Goal: Task Accomplishment & Management: Manage account settings

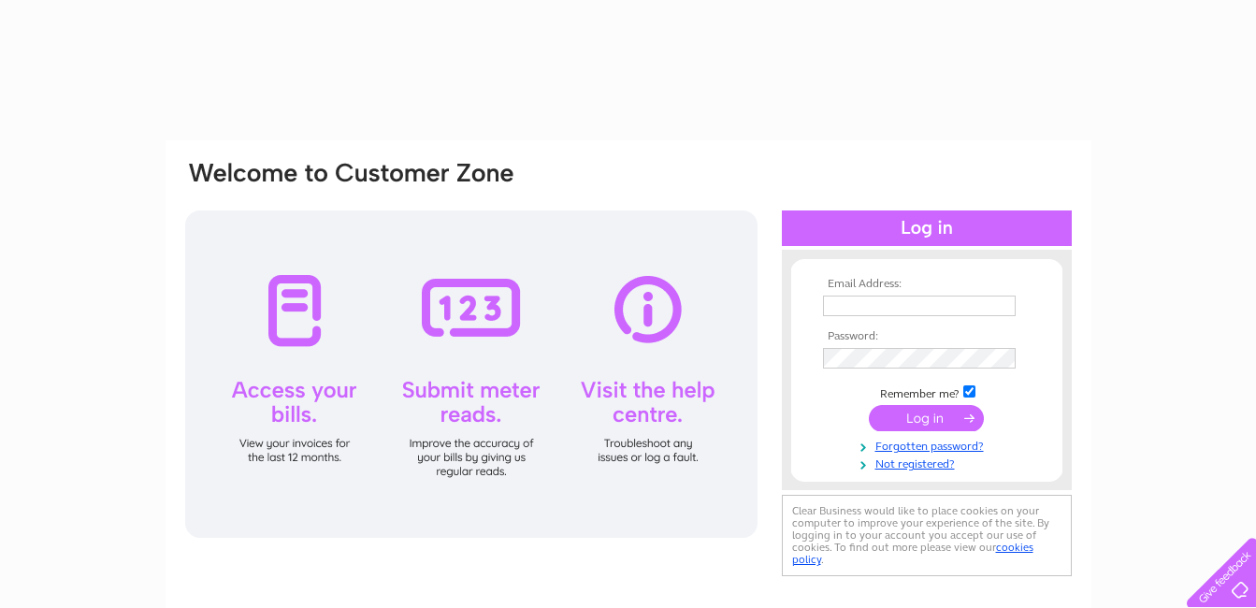
type input "jamaliannay@live.co.uk"
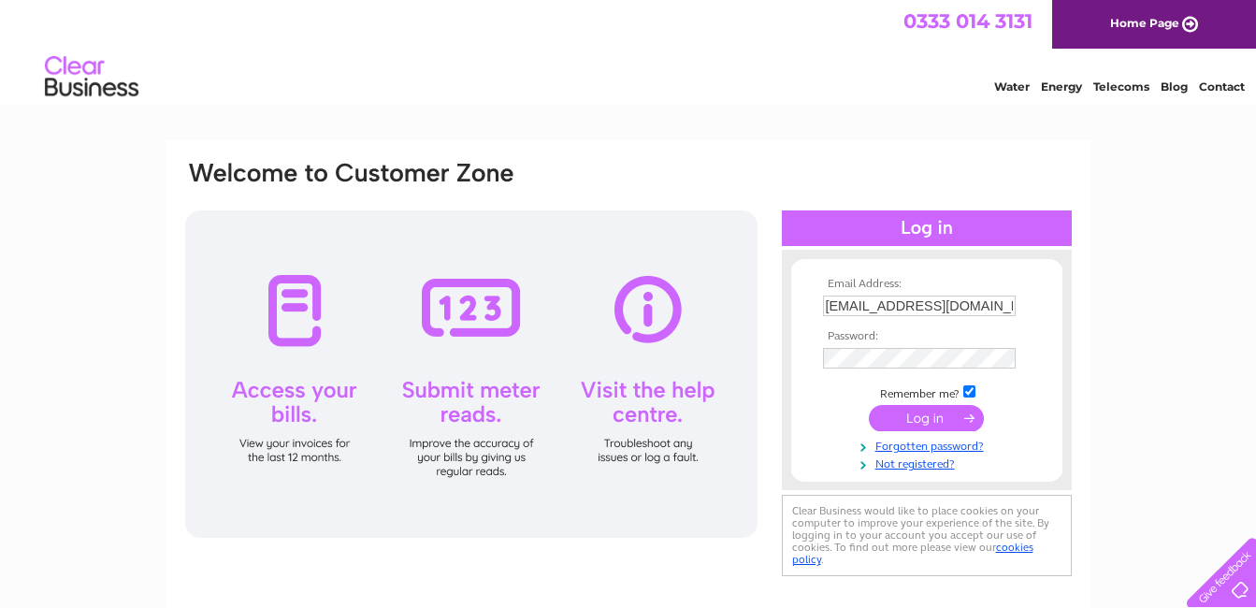
click at [926, 237] on div at bounding box center [927, 228] width 290 height 36
click at [906, 221] on div at bounding box center [927, 228] width 290 height 36
click at [926, 414] on input "submit" at bounding box center [926, 418] width 115 height 26
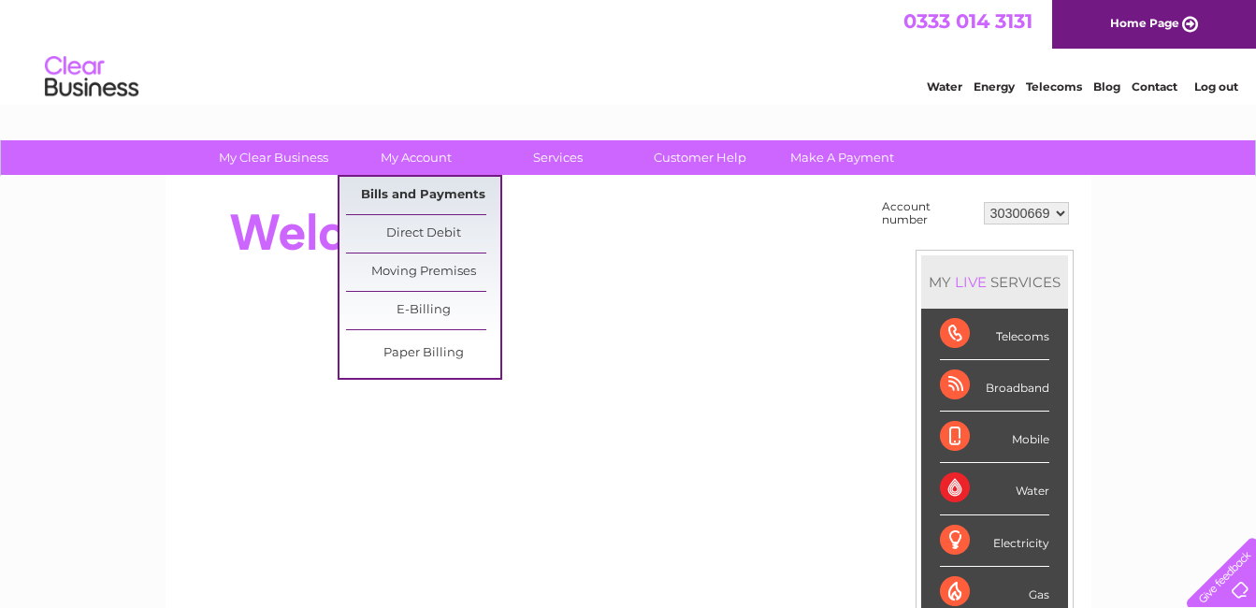
click at [432, 192] on link "Bills and Payments" at bounding box center [423, 195] width 154 height 37
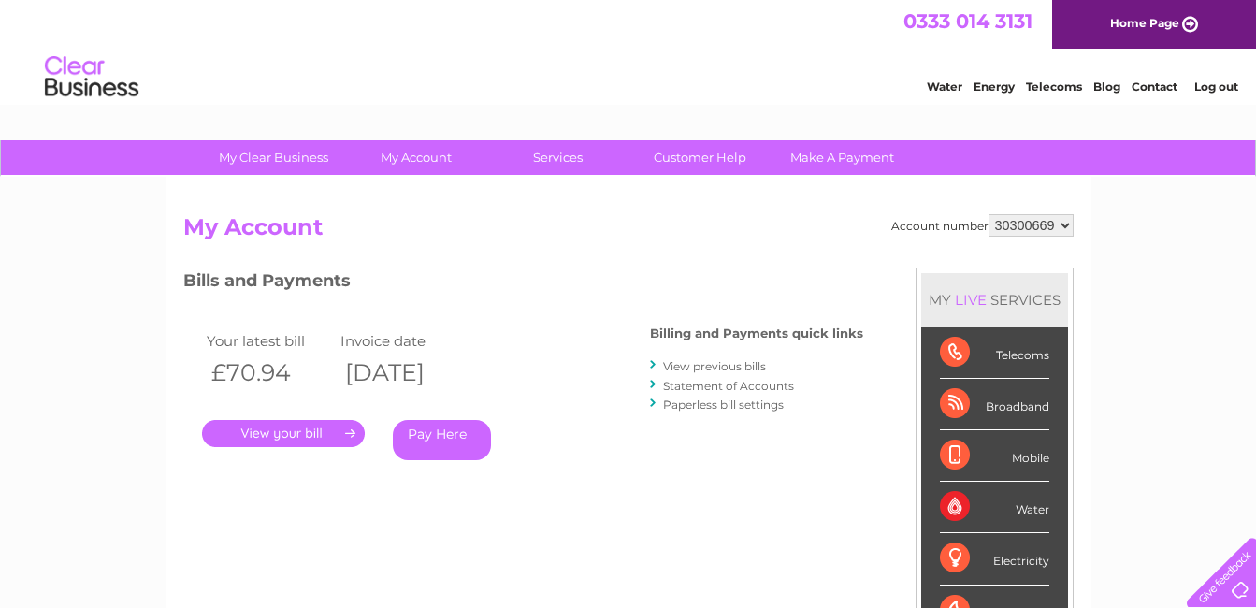
scroll to position [94, 0]
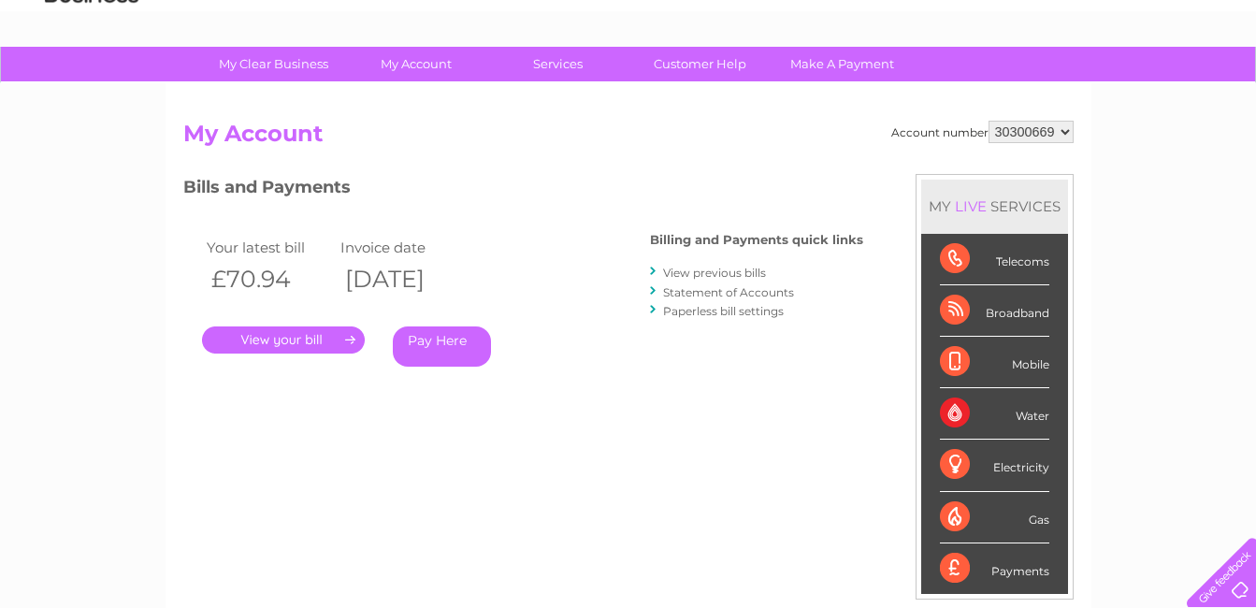
click at [294, 331] on link "." at bounding box center [283, 339] width 163 height 27
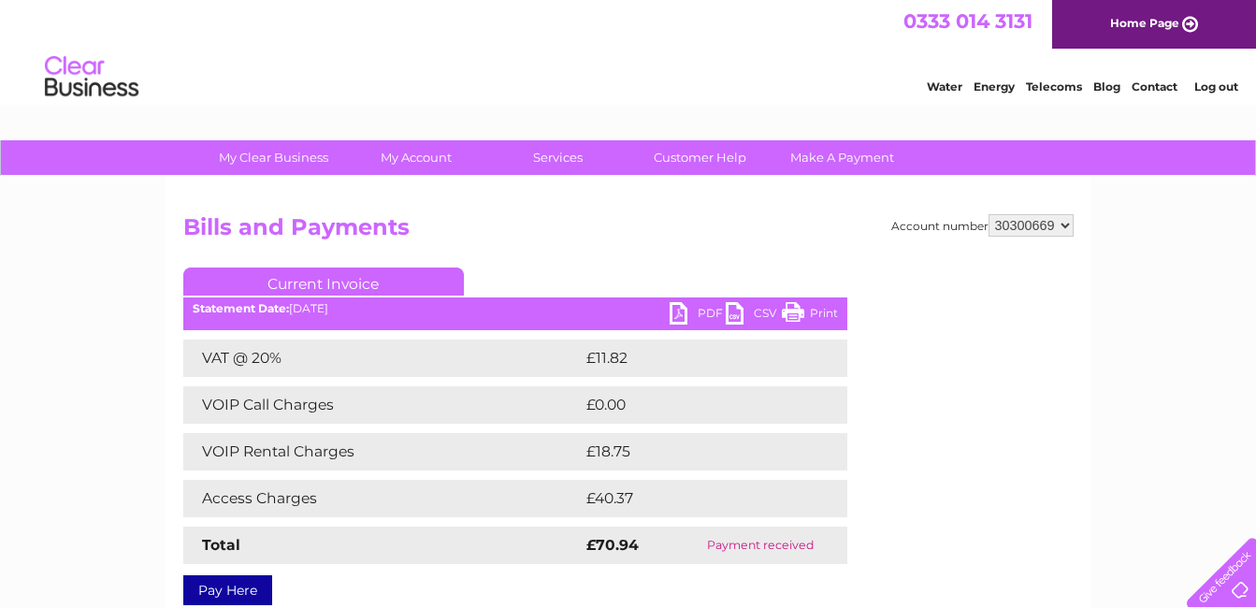
scroll to position [94, 0]
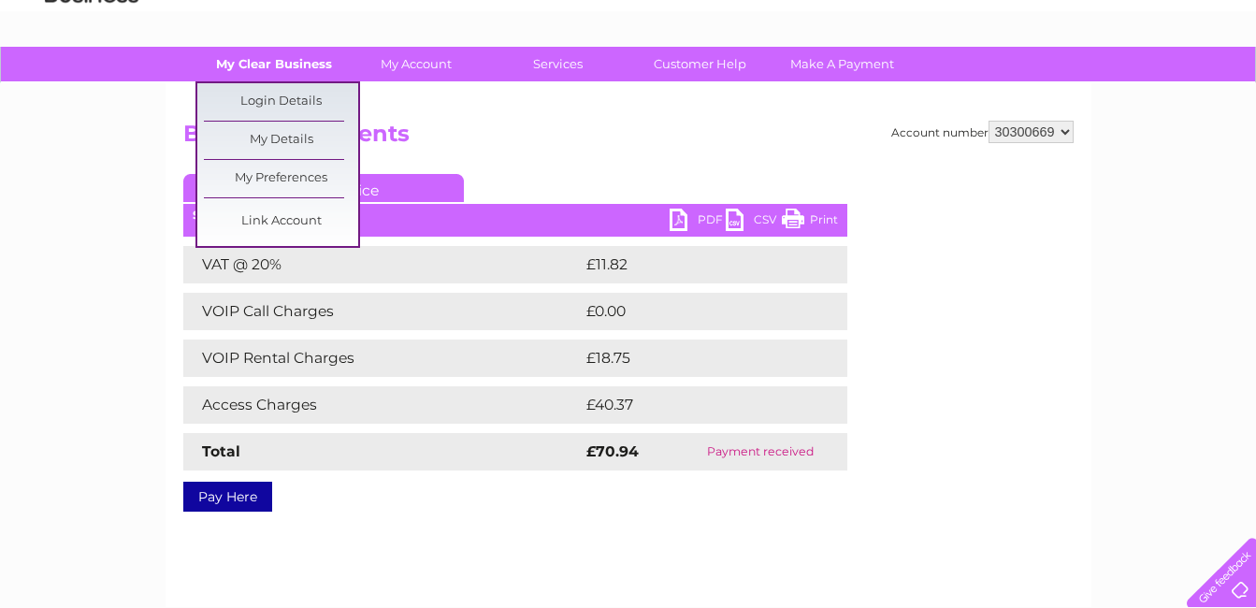
click at [251, 59] on link "My Clear Business" at bounding box center [273, 64] width 154 height 35
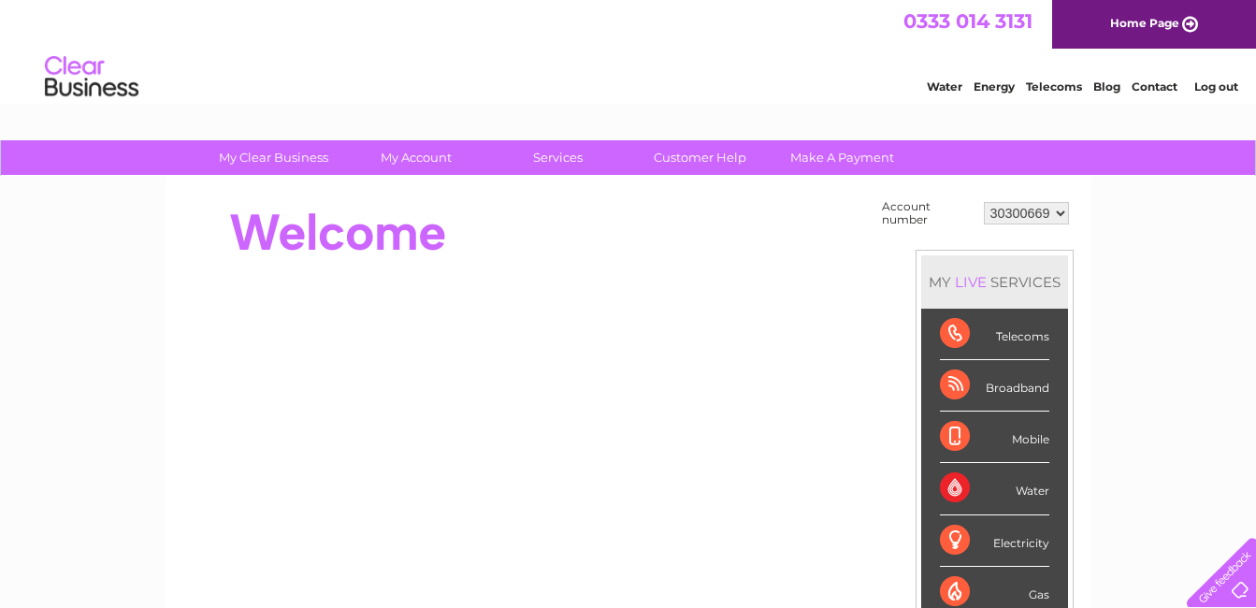
scroll to position [94, 0]
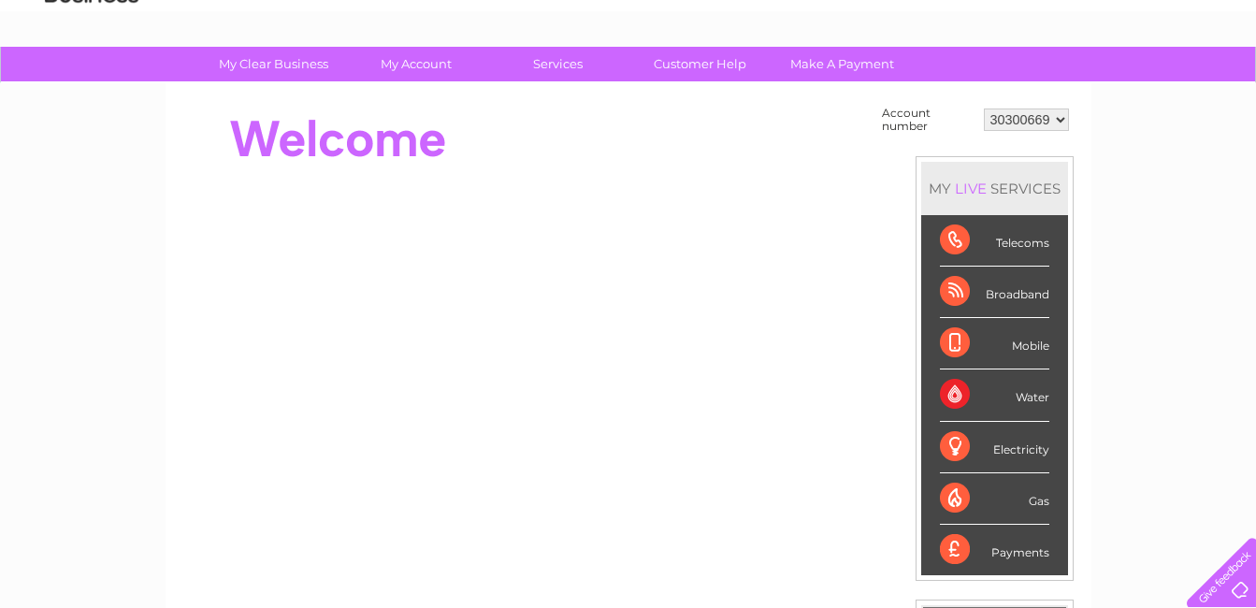
click at [960, 396] on div "Water" at bounding box center [994, 394] width 109 height 51
click at [1017, 397] on div "Water" at bounding box center [994, 394] width 109 height 51
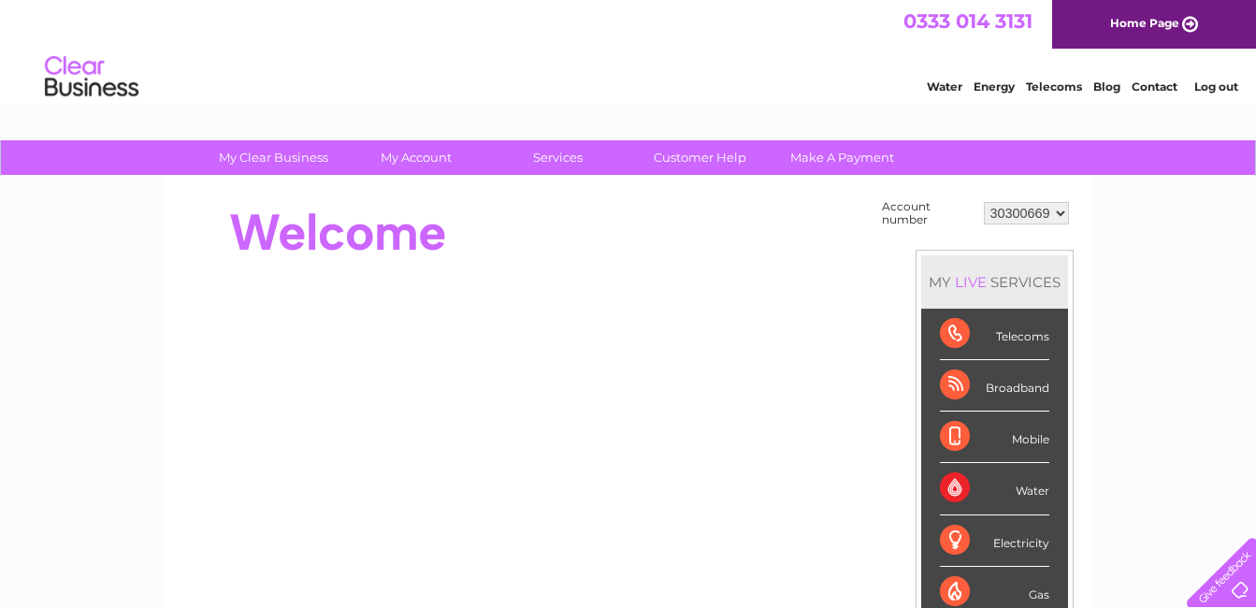
click at [944, 86] on link "Water" at bounding box center [945, 86] width 36 height 14
